Goal: Task Accomplishment & Management: Use online tool/utility

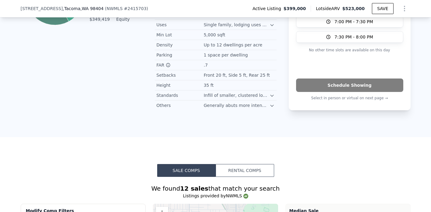
scroll to position [349, 0]
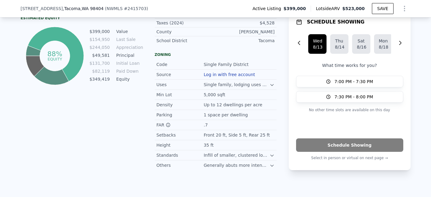
click at [406, 6] on icon "Show Options" at bounding box center [404, 8] width 7 height 7
click at [381, 25] on div "Edit Structure" at bounding box center [377, 24] width 68 height 12
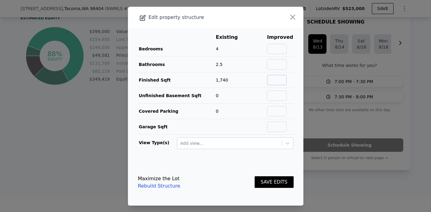
click at [281, 80] on input "text" at bounding box center [277, 80] width 20 height 10
type input "2936"
click at [274, 184] on button "SAVE EDITS" at bounding box center [274, 182] width 39 height 12
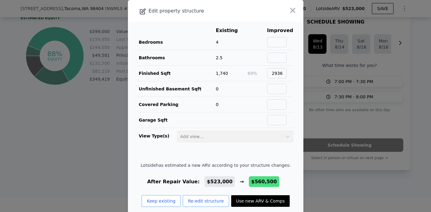
scroll to position [9, 0]
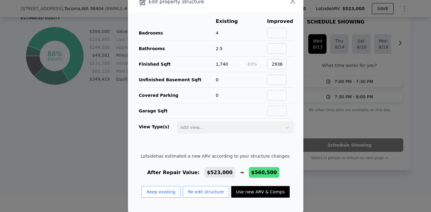
click at [263, 194] on button "Use new ARV & Comps" at bounding box center [260, 192] width 59 height 12
type input "2.75"
type input "2224"
type input "2870"
type input "5700"
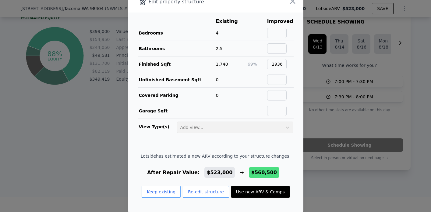
type input "9000"
checkbox input "true"
type input "$ 560,500"
type input "$ 93,376"
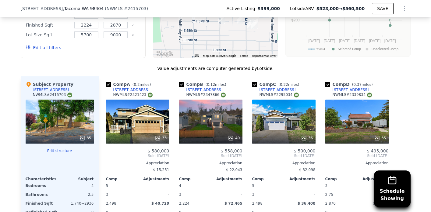
scroll to position [546, 0]
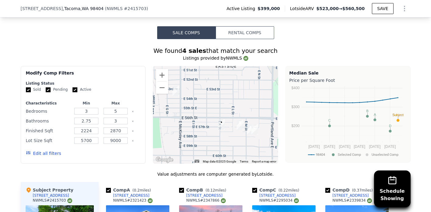
click at [406, 7] on icon "Show Options" at bounding box center [404, 8] width 7 height 7
click at [378, 23] on div "Edit Structure" at bounding box center [377, 24] width 68 height 12
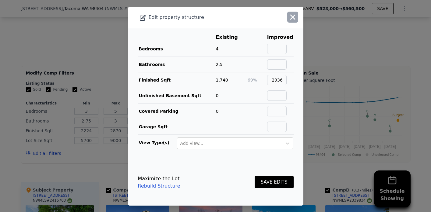
click at [293, 17] on icon "button" at bounding box center [293, 16] width 5 height 5
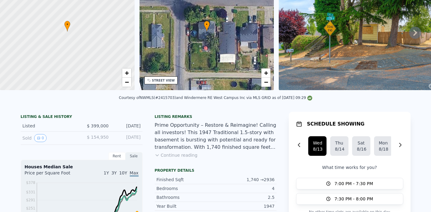
scroll to position [0, 0]
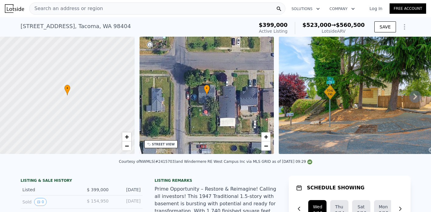
click at [87, 7] on span "Search an address or region" at bounding box center [66, 8] width 73 height 7
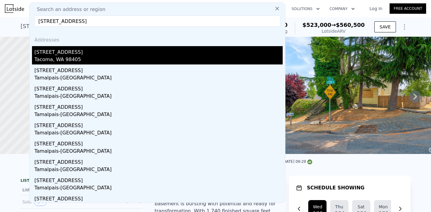
type input "[STREET_ADDRESS]"
click at [66, 58] on div "Tacoma, WA 98405" at bounding box center [158, 60] width 248 height 9
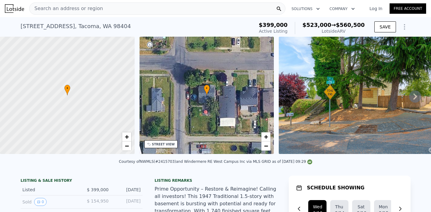
type input "1"
type input "2.5"
type input "1445"
type input "2167"
type input "3250"
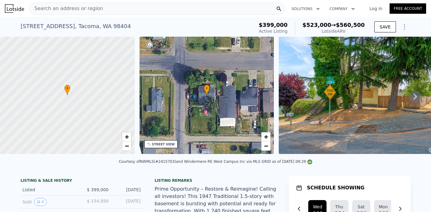
type input "7800"
type input "$ 584,000"
type input "6"
type input "$ 110,157"
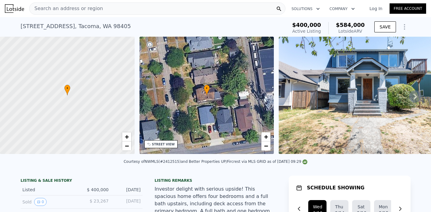
click at [76, 6] on span "Search an address or region" at bounding box center [66, 8] width 73 height 7
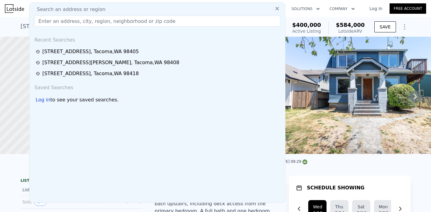
type input "[STREET_ADDRESS][PERSON_NAME]"
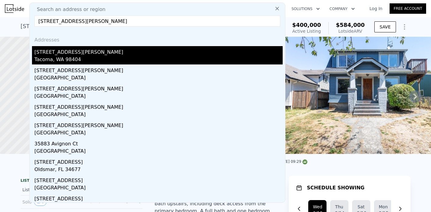
click at [63, 54] on div "[STREET_ADDRESS][PERSON_NAME]" at bounding box center [158, 51] width 248 height 10
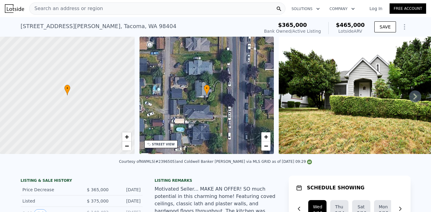
click at [123, 7] on div "Search an address or region" at bounding box center [157, 8] width 256 height 12
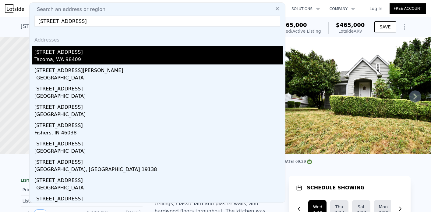
type input "[STREET_ADDRESS]"
click at [94, 54] on div "[STREET_ADDRESS]" at bounding box center [158, 51] width 248 height 10
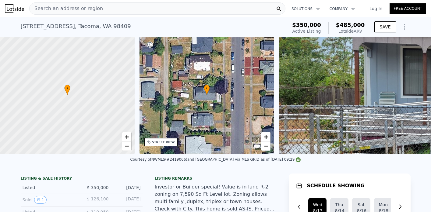
click at [406, 28] on icon "Show Options" at bounding box center [404, 26] width 7 height 7
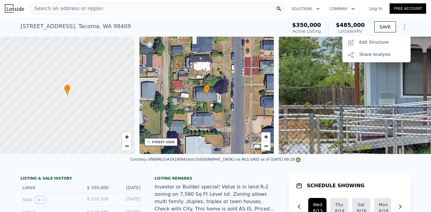
click at [406, 28] on icon "Show Options" at bounding box center [404, 26] width 7 height 7
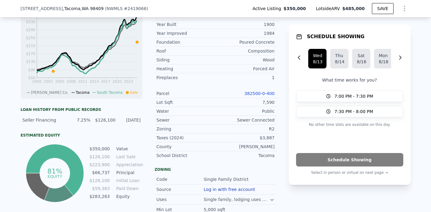
scroll to position [240, 0]
